Goal: Complete application form

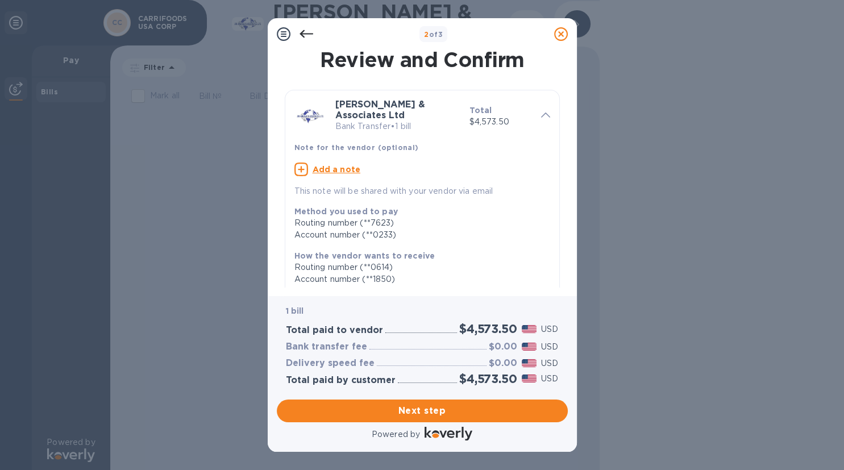
scroll to position [186, 0]
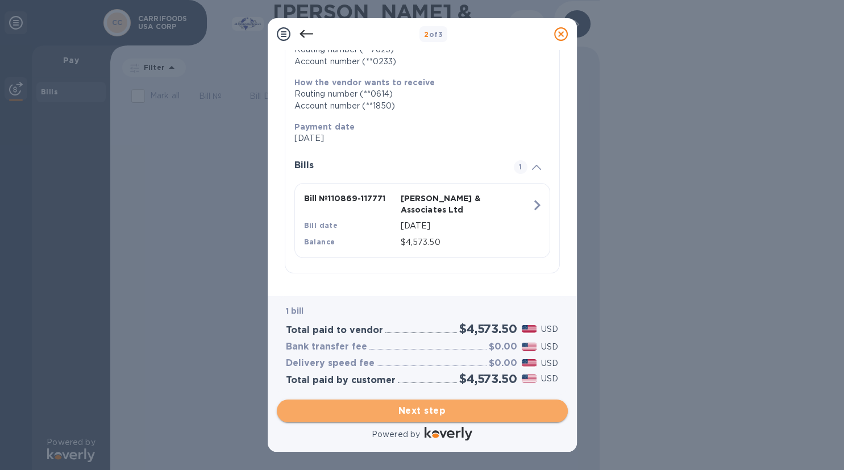
click at [443, 404] on span "Next step" at bounding box center [422, 411] width 273 height 14
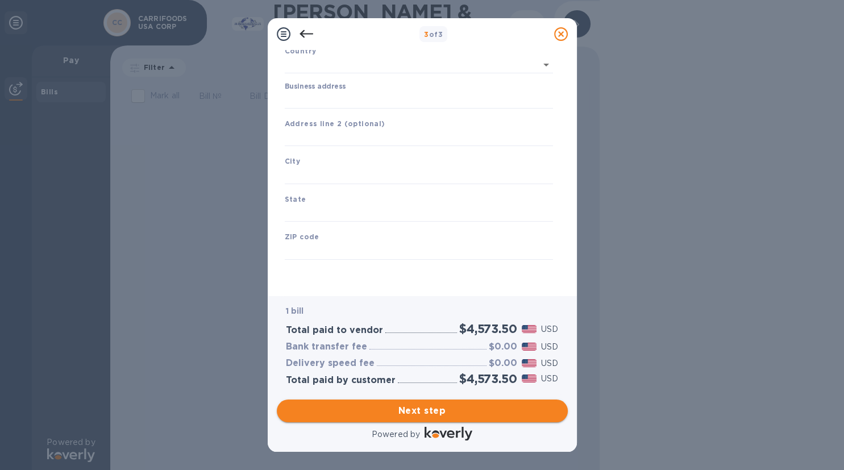
type input "[GEOGRAPHIC_DATA]"
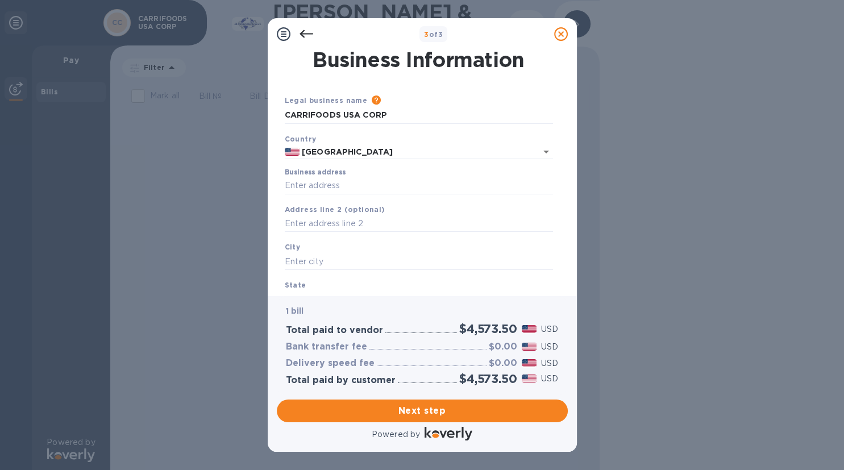
click at [390, 176] on div "Business address" at bounding box center [419, 181] width 268 height 26
click at [385, 182] on input "Business address" at bounding box center [419, 185] width 268 height 17
type input "[GEOGRAPHIC_DATA]"
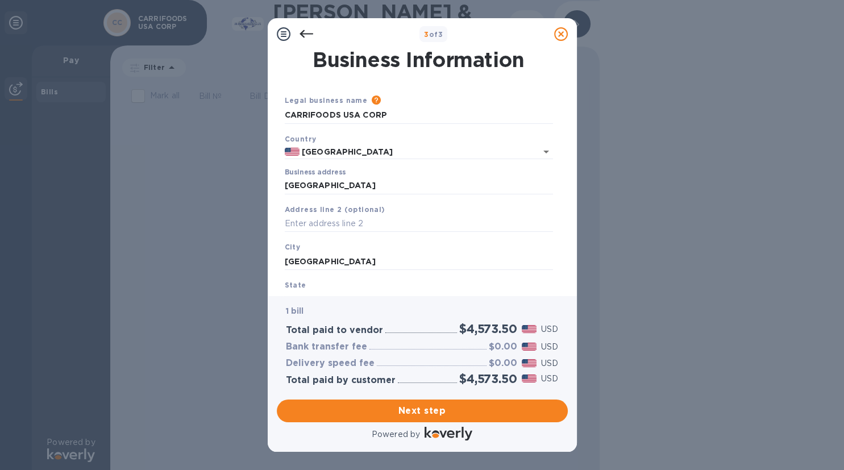
scroll to position [100, 0]
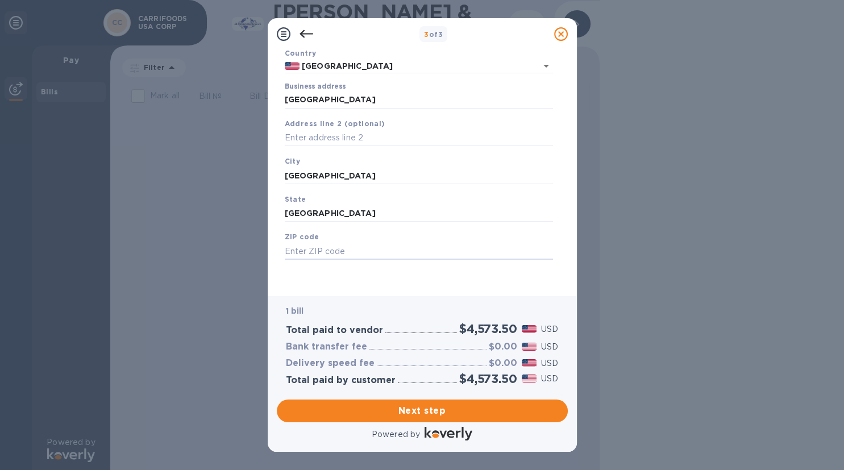
click at [390, 243] on input "text" at bounding box center [419, 251] width 268 height 17
type input "77056"
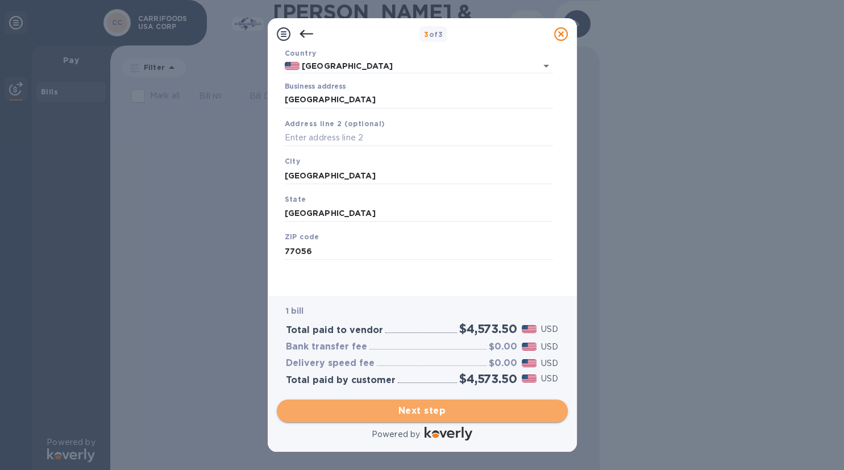
click at [423, 404] on span "Next step" at bounding box center [422, 411] width 273 height 14
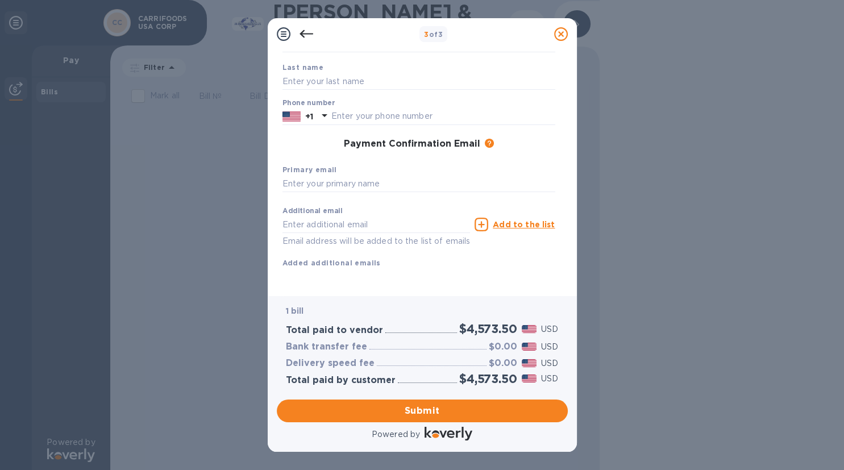
scroll to position [0, 0]
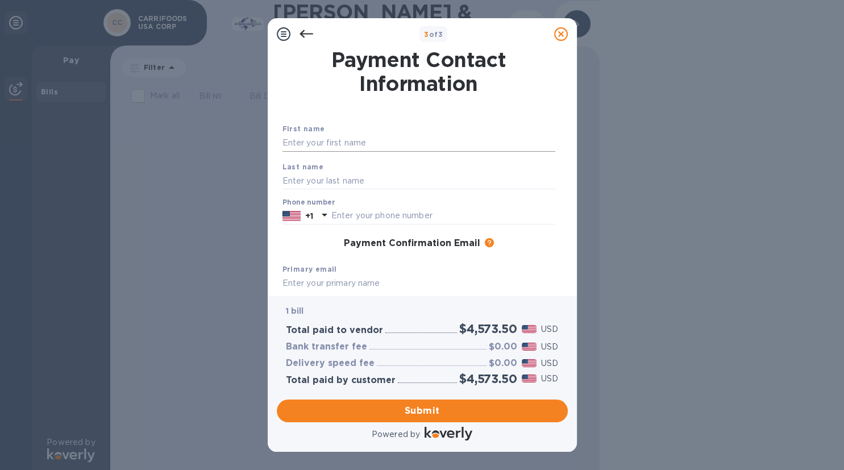
click at [309, 149] on input "text" at bounding box center [418, 143] width 273 height 17
type input "[PERSON_NAME]"
type input "ASSALEIH"
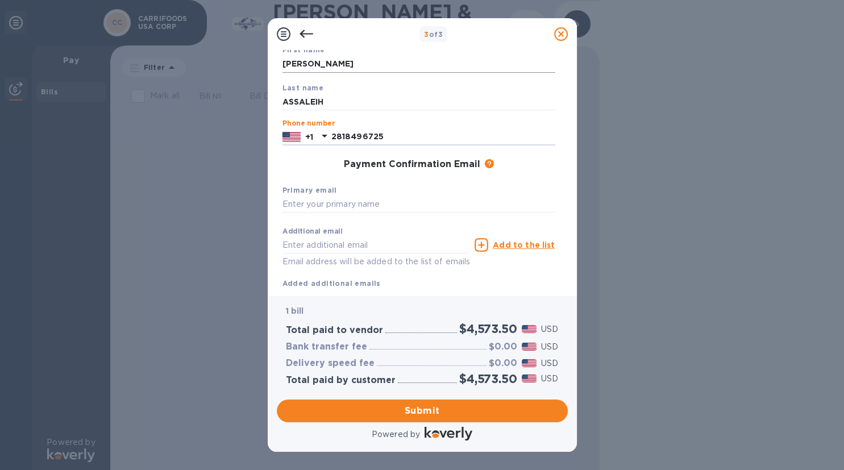
scroll to position [81, 0]
type input "2818496725"
click at [335, 200] on input "text" at bounding box center [418, 202] width 273 height 17
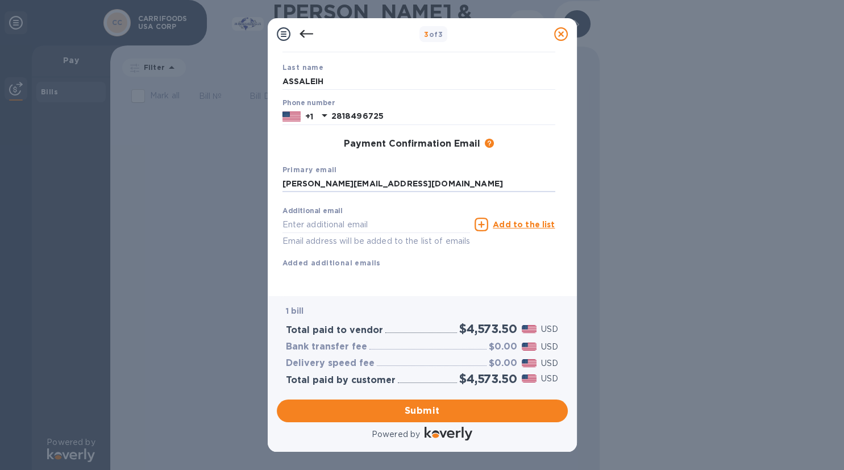
type input "[PERSON_NAME][EMAIL_ADDRESS][DOMAIN_NAME]"
type input "c"
type input "[EMAIL_ADDRESS][DOMAIN_NAME]"
click at [488, 223] on icon at bounding box center [481, 225] width 14 height 14
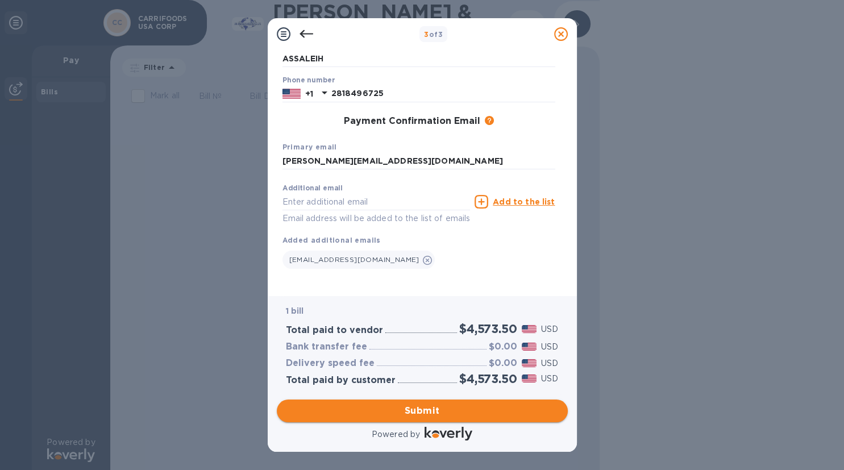
click at [443, 412] on span "Submit" at bounding box center [422, 411] width 273 height 14
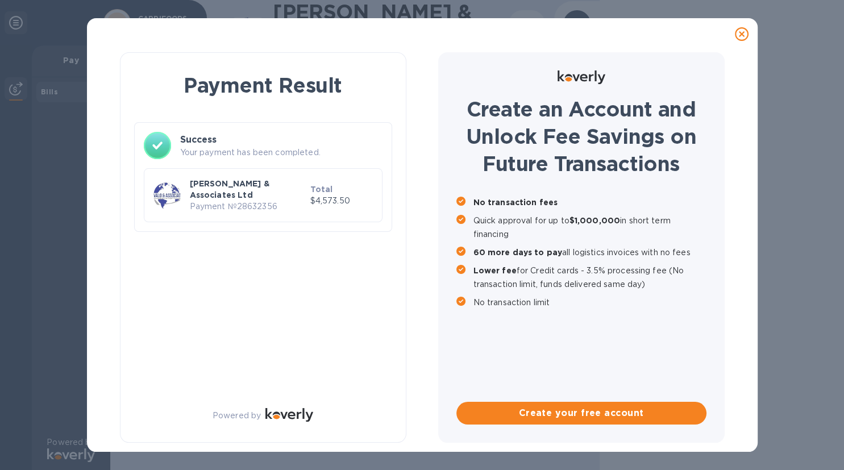
scroll to position [0, 0]
click at [743, 36] on icon at bounding box center [742, 34] width 14 height 14
